Goal: Find contact information: Find contact information

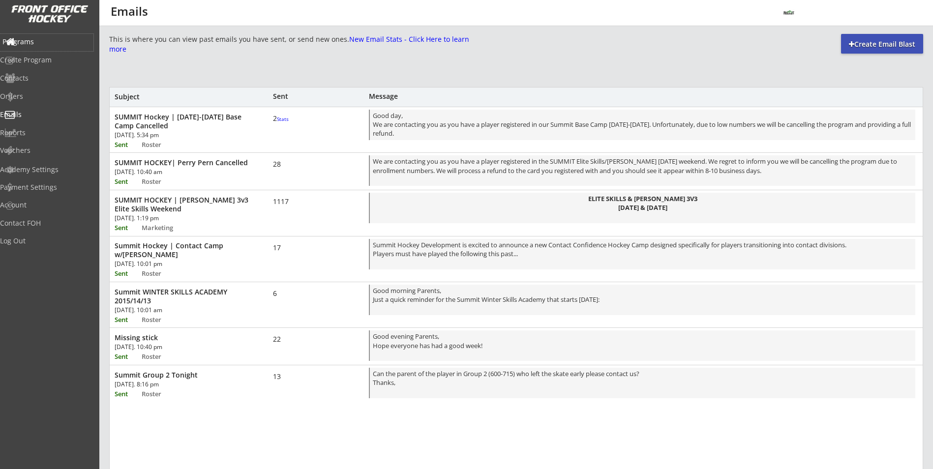
click at [35, 42] on div "Programs" at bounding box center [46, 41] width 89 height 7
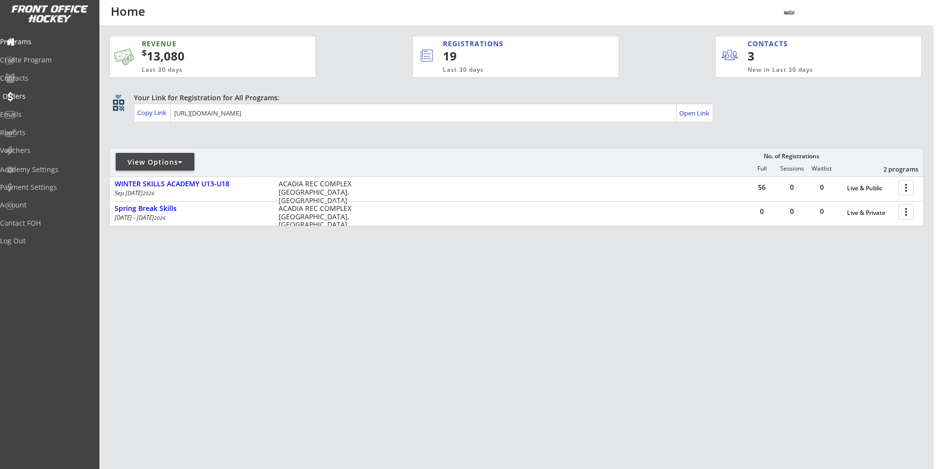
click at [33, 90] on div "Orders" at bounding box center [46, 97] width 93 height 17
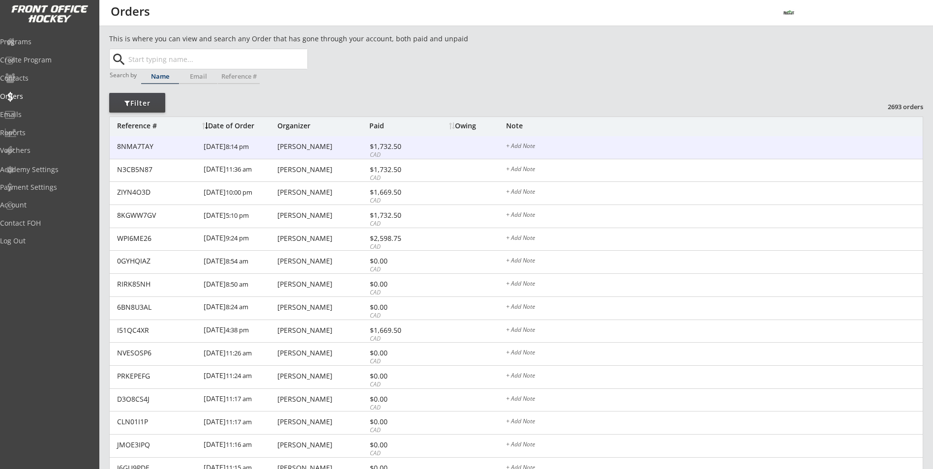
click at [278, 155] on div "8NMA7TAY [DATE] 8:14 pm [PERSON_NAME] $1,732.50 CAD + Add Note" at bounding box center [516, 147] width 813 height 23
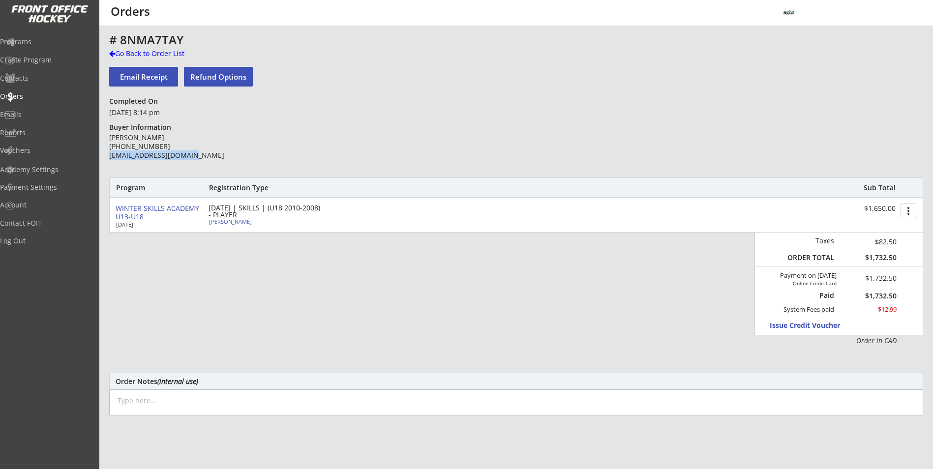
drag, startPoint x: 198, startPoint y: 153, endPoint x: 111, endPoint y: 156, distance: 87.2
click at [111, 156] on div "[PERSON_NAME] [PHONE_NUMBER] [EMAIL_ADDRESS][DOMAIN_NAME]" at bounding box center [180, 146] width 142 height 27
drag, startPoint x: 111, startPoint y: 156, endPoint x: 123, endPoint y: 157, distance: 11.9
copy div "[EMAIL_ADDRESS][DOMAIN_NAME]"
click at [41, 44] on div "Programs" at bounding box center [46, 41] width 89 height 7
